Goal: Use online tool/utility: Utilize a website feature to perform a specific function

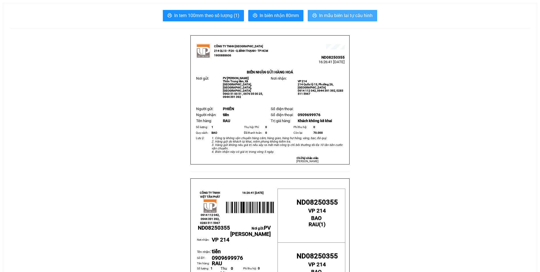
click at [355, 17] on span "In mẫu biên lai tự cấu hình" at bounding box center [346, 15] width 54 height 7
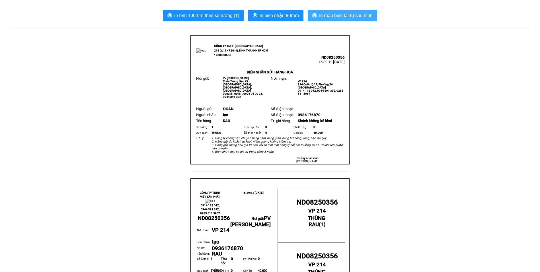
click at [354, 15] on span "In mẫu biên lai tự cấu hình" at bounding box center [346, 15] width 54 height 7
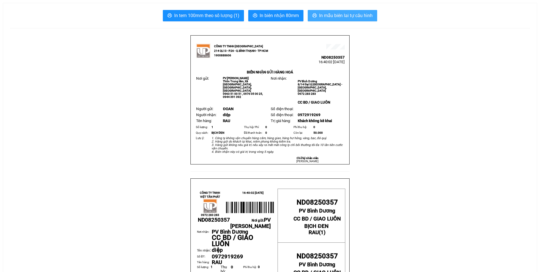
click at [351, 14] on span "In mẫu biên lai tự cấu hình" at bounding box center [346, 15] width 54 height 7
